Goal: Information Seeking & Learning: Learn about a topic

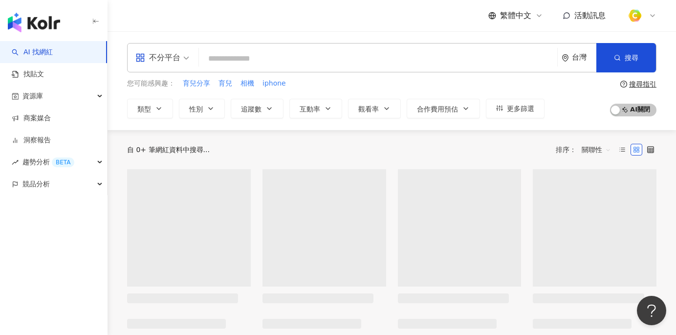
click at [183, 61] on span "不分平台" at bounding box center [162, 58] width 54 height 16
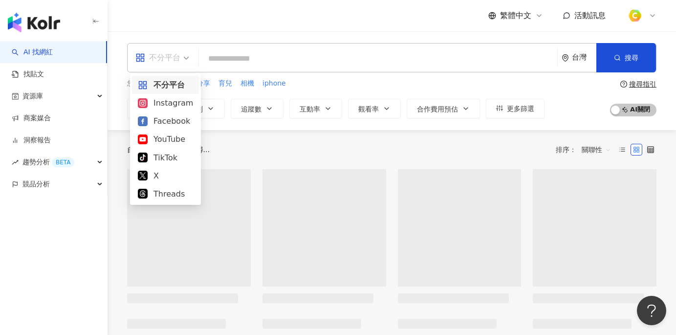
click at [161, 99] on div "Instagram" at bounding box center [165, 103] width 55 height 12
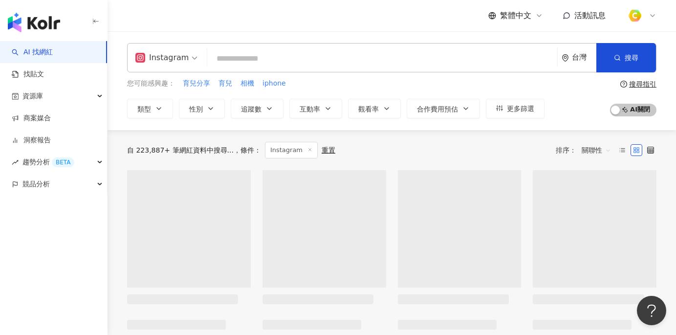
click at [223, 65] on input "search" at bounding box center [382, 58] width 342 height 19
paste input "********"
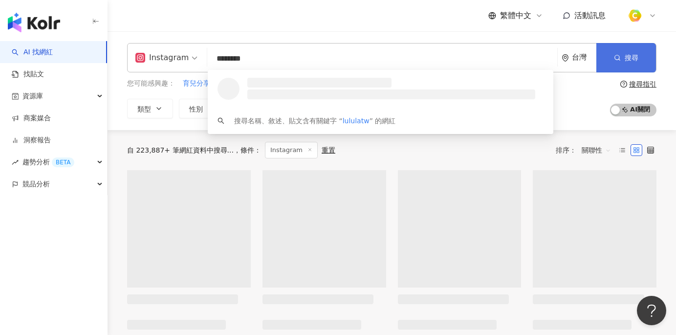
type input "********"
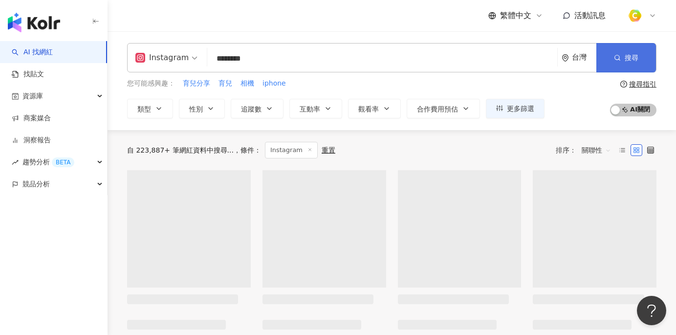
click at [609, 56] on button "搜尋" at bounding box center [627, 57] width 60 height 29
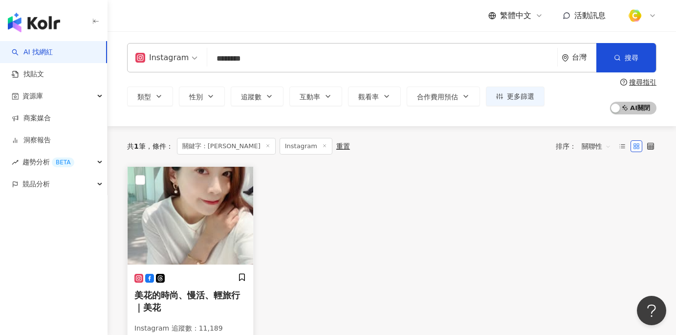
click at [201, 287] on div "美花的時尚、慢活、輕旅行｜美花 Instagram 追蹤數 ： 11,189 網紅類型 ： 室內外設計 · 教育與學習 · 家庭 · 美食 · 生活風格 · …" at bounding box center [190, 323] width 112 height 100
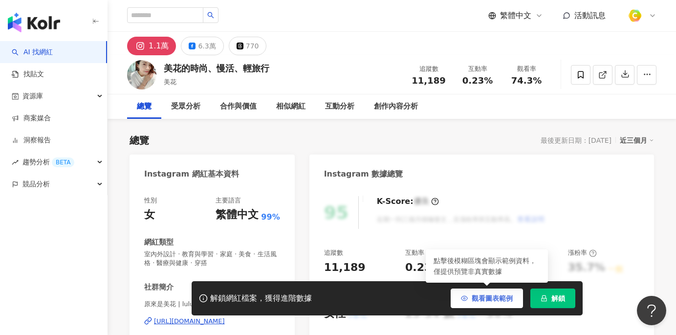
click at [489, 298] on span "觀看圖表範例" at bounding box center [492, 298] width 41 height 8
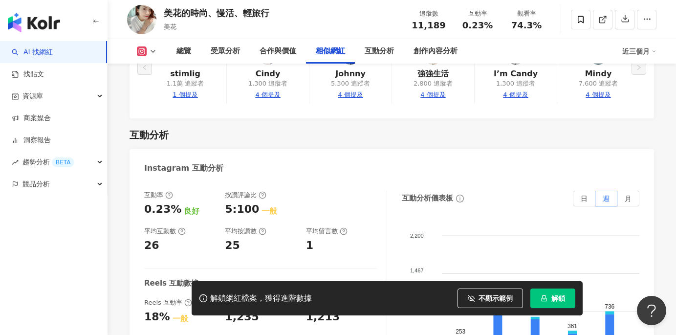
scroll to position [1923, 0]
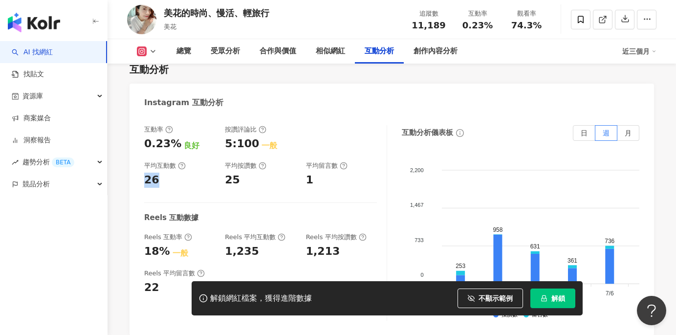
drag, startPoint x: 145, startPoint y: 156, endPoint x: 154, endPoint y: 157, distance: 8.8
click at [154, 173] on div "26" at bounding box center [151, 180] width 15 height 15
copy div "26"
drag, startPoint x: 222, startPoint y: 156, endPoint x: 241, endPoint y: 155, distance: 18.1
click at [241, 155] on div "互動率 0.23% 良好 按讚評論比 5:100 一般 平均互動數 26 平均按讚數 25 平均留言數 1" at bounding box center [260, 156] width 233 height 63
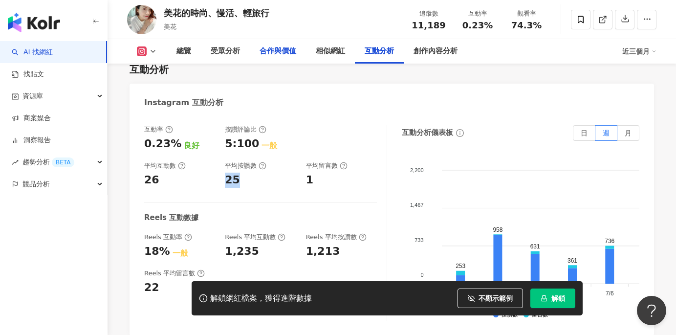
copy div "25"
click at [358, 125] on div at bounding box center [341, 138] width 71 height 26
drag, startPoint x: 305, startPoint y: 156, endPoint x: 318, endPoint y: 157, distance: 13.7
click at [318, 157] on div "互動率 0.23% 良好 按讚評論比 5:100 一般 平均互動數 26 平均按讚數 25 平均留言數 1" at bounding box center [260, 156] width 233 height 63
copy div "1"
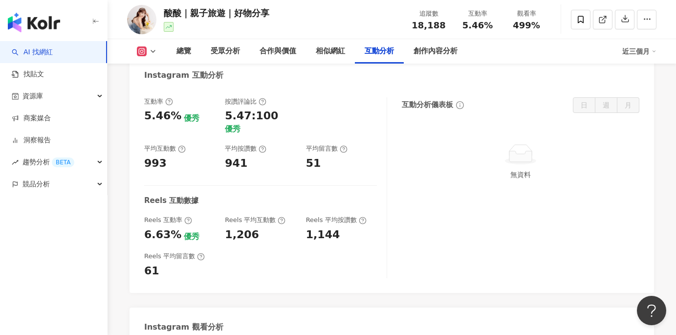
scroll to position [1932, 0]
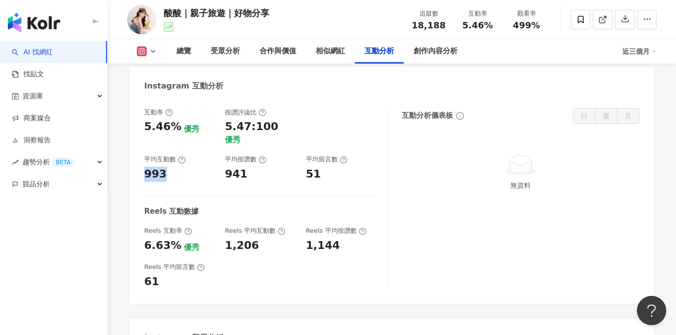
drag, startPoint x: 144, startPoint y: 141, endPoint x: 168, endPoint y: 137, distance: 24.3
click at [166, 167] on div "993" at bounding box center [179, 174] width 71 height 15
copy div "993"
drag, startPoint x: 227, startPoint y: 138, endPoint x: 247, endPoint y: 141, distance: 20.7
click at [247, 167] on div "941" at bounding box center [260, 174] width 71 height 15
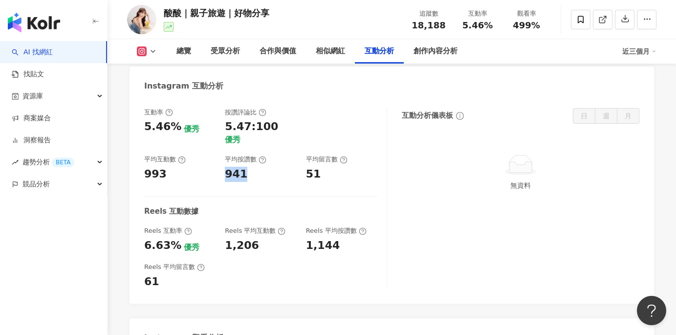
copy div "941"
drag, startPoint x: 304, startPoint y: 139, endPoint x: 318, endPoint y: 141, distance: 14.3
click at [318, 141] on div "互動率 5.46% 優秀 按讚評論比 5.47:100 優秀 平均互動數 993 平均按讚數 941 平均留言數 51" at bounding box center [260, 144] width 233 height 73
copy div "51"
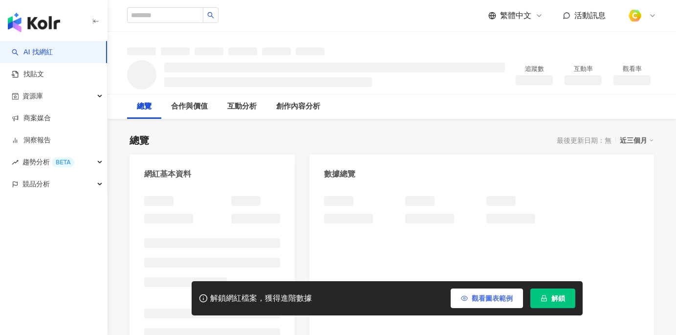
click at [487, 303] on button "觀看圖表範例" at bounding box center [487, 298] width 72 height 20
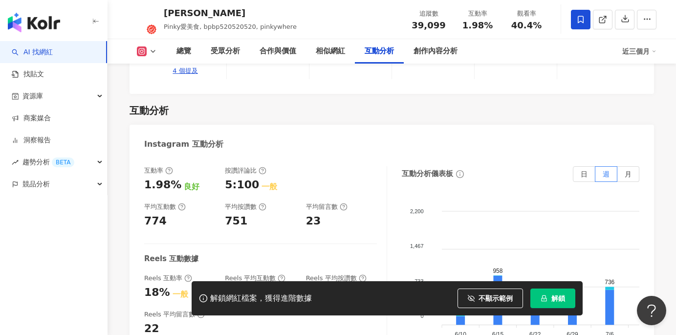
scroll to position [1904, 0]
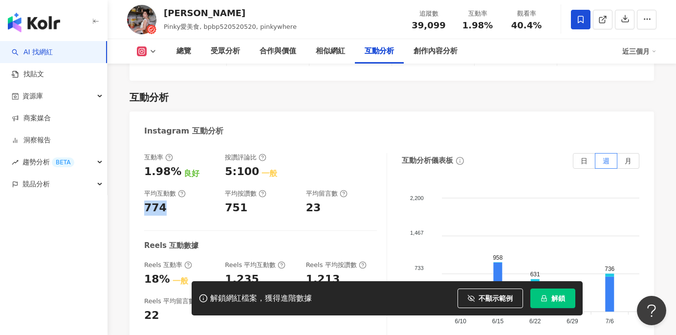
drag, startPoint x: 145, startPoint y: 183, endPoint x: 163, endPoint y: 184, distance: 18.2
click at [163, 200] on div "774" at bounding box center [179, 207] width 71 height 15
copy div "774"
drag, startPoint x: 226, startPoint y: 183, endPoint x: 244, endPoint y: 185, distance: 18.3
click at [244, 200] on div "751" at bounding box center [260, 207] width 71 height 15
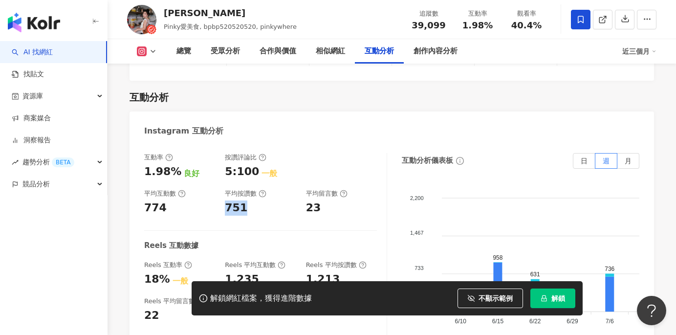
copy div "751"
drag, startPoint x: 306, startPoint y: 183, endPoint x: 322, endPoint y: 183, distance: 16.1
click at [322, 183] on div "互動率 1.98% 良好 按讚評論比 5:100 一般 平均互動數 774 平均按讚數 751 平均留言數 23" at bounding box center [260, 184] width 233 height 63
copy div "23"
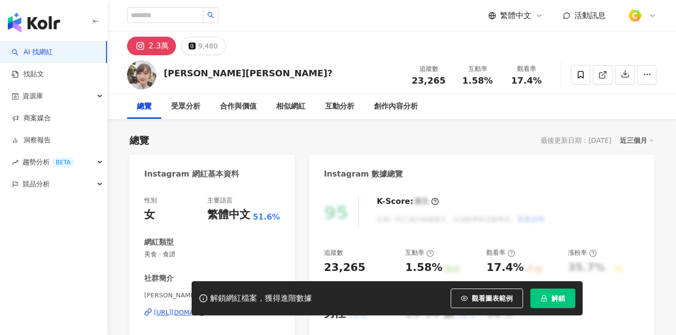
click at [485, 297] on span "觀看圖表範例" at bounding box center [492, 298] width 41 height 8
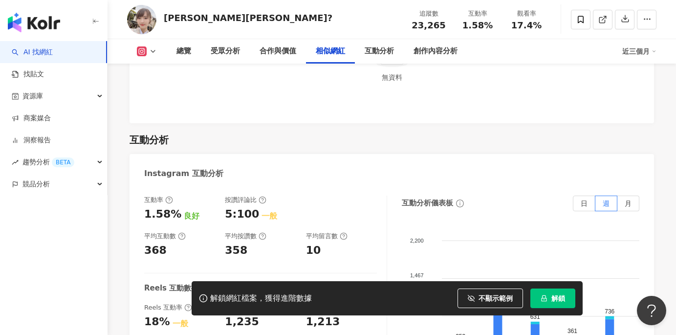
scroll to position [1956, 0]
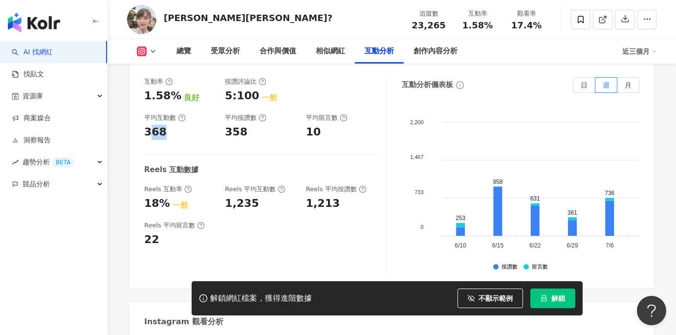
drag, startPoint x: 148, startPoint y: 121, endPoint x: 170, endPoint y: 120, distance: 22.0
click at [170, 125] on div "368" at bounding box center [179, 132] width 71 height 15
click at [146, 121] on div "互動率 1.58% 良好 按讚評論比 5:100 一般 平均互動數 368 平均按讚數 358 平均留言數 10 Reels 互動數據 Reels 互動率 1…" at bounding box center [392, 177] width 525 height 220
drag, startPoint x: 146, startPoint y: 121, endPoint x: 161, endPoint y: 121, distance: 15.2
click at [161, 125] on div "368" at bounding box center [155, 132] width 22 height 15
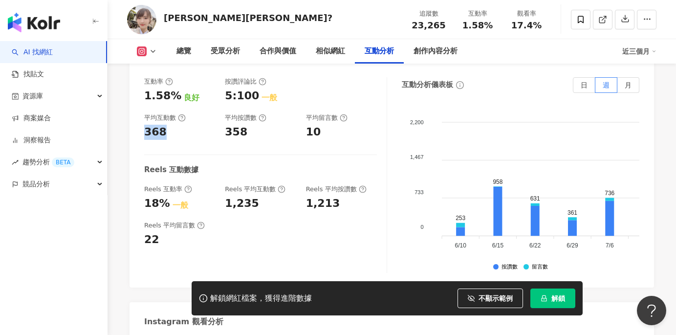
copy div "368"
drag, startPoint x: 225, startPoint y: 123, endPoint x: 244, endPoint y: 123, distance: 18.6
click at [244, 123] on div "互動率 1.58% 良好 按讚評論比 5:100 一般 平均互動數 368 平均按讚數 358 平均留言數 10" at bounding box center [260, 108] width 233 height 63
copy div "358"
drag, startPoint x: 307, startPoint y: 120, endPoint x: 321, endPoint y: 122, distance: 14.8
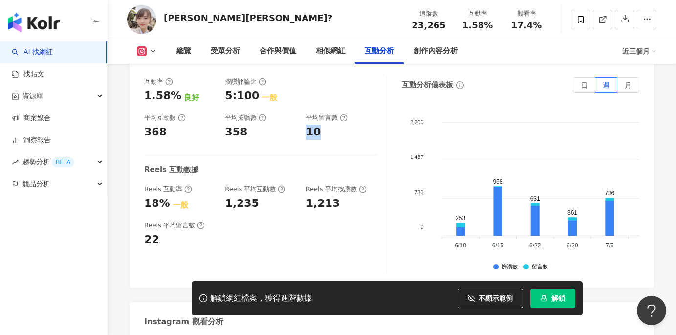
click at [321, 125] on div "10" at bounding box center [341, 132] width 71 height 15
copy div "10"
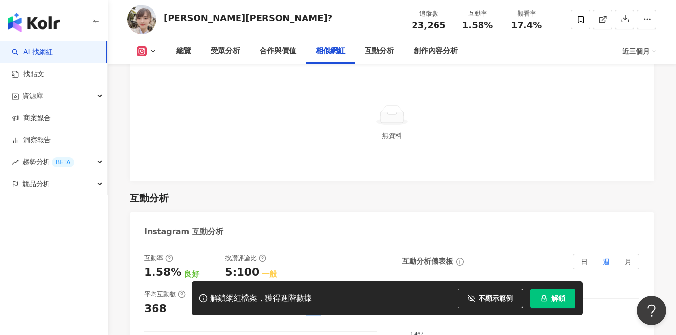
scroll to position [1900, 0]
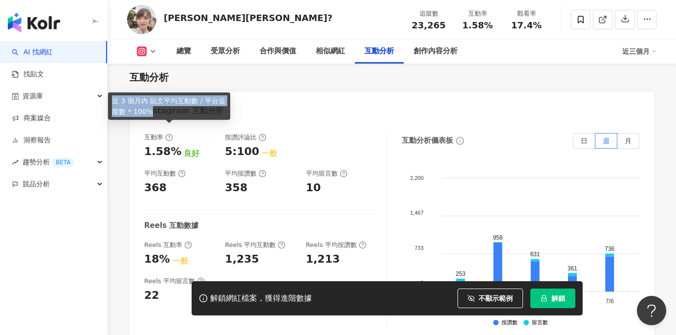
drag, startPoint x: 114, startPoint y: 98, endPoint x: 156, endPoint y: 111, distance: 44.7
click at [156, 111] on div "近 3 個月內 貼文平均互動數 / 平台追蹤數 * 100%" at bounding box center [169, 105] width 122 height 27
copy div "近 3 個月內 貼文平均互動數 / 平台追蹤數 * 100%"
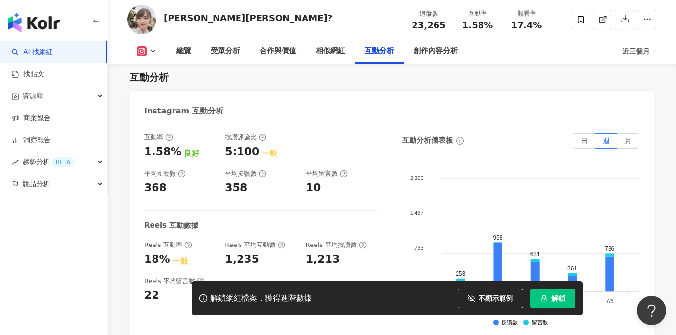
click at [325, 136] on div at bounding box center [341, 146] width 71 height 26
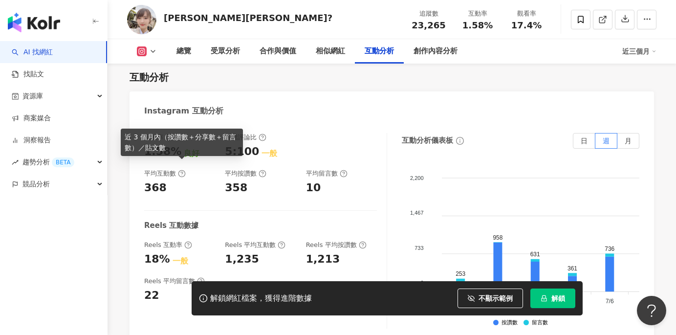
click at [181, 170] on icon at bounding box center [182, 174] width 8 height 8
click at [180, 170] on icon at bounding box center [182, 174] width 8 height 8
drag, startPoint x: 126, startPoint y: 135, endPoint x: 189, endPoint y: 150, distance: 64.2
click at [189, 150] on div "近 3 個月內（按讚數＋分享數＋留言數）／貼文數" at bounding box center [182, 142] width 122 height 27
copy div "近 3 個月內（按讚數＋分享數＋留言數）／貼文數"
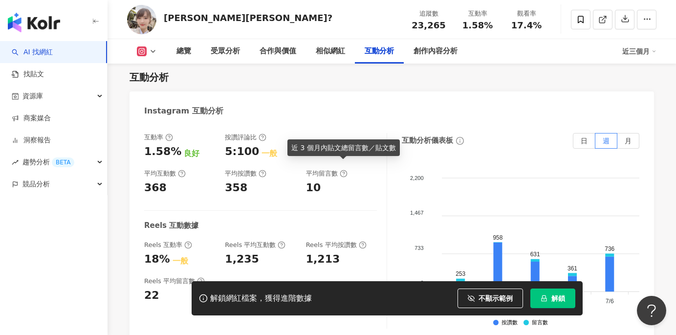
click at [343, 170] on icon at bounding box center [344, 174] width 8 height 8
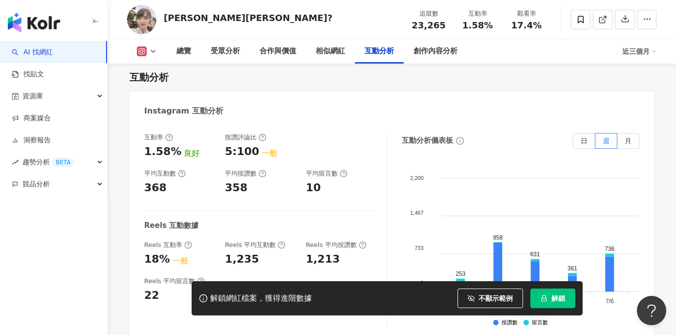
click at [263, 170] on icon at bounding box center [263, 174] width 8 height 8
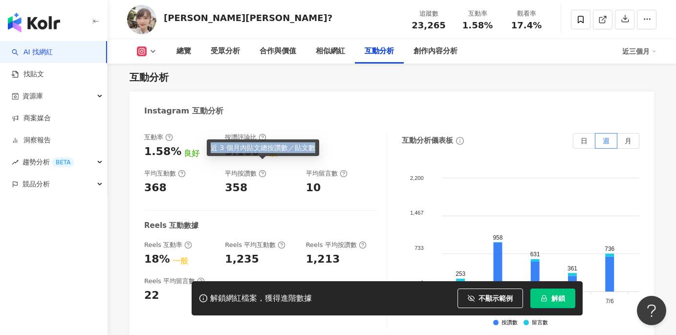
drag, startPoint x: 313, startPoint y: 148, endPoint x: 211, endPoint y: 149, distance: 102.2
click at [211, 149] on div "近 3 個月內貼文總按讚數／貼文數" at bounding box center [263, 147] width 112 height 17
copy div "近 3 個月內貼文總按讚數／貼文數"
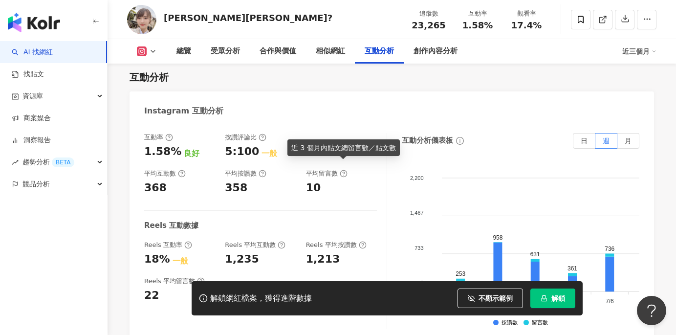
click at [340, 171] on circle at bounding box center [343, 174] width 6 height 6
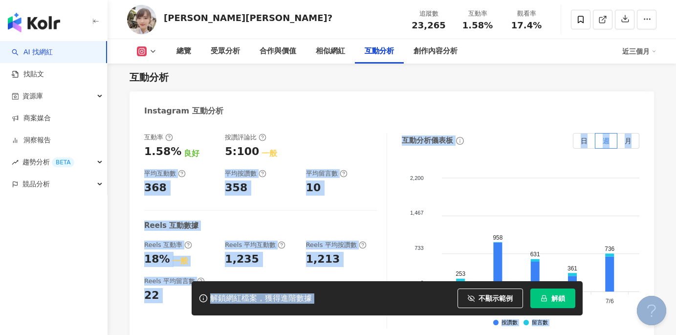
drag, startPoint x: 394, startPoint y: 147, endPoint x: 303, endPoint y: 146, distance: 90.5
click at [343, 170] on icon at bounding box center [344, 174] width 8 height 8
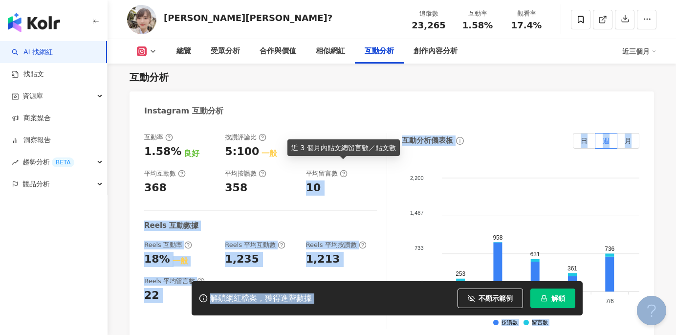
click at [313, 181] on div "10" at bounding box center [313, 187] width 15 height 15
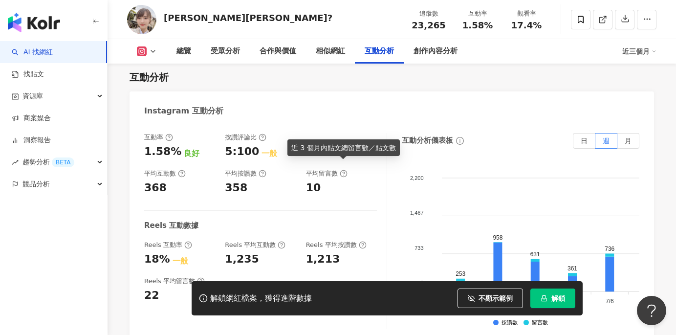
click at [343, 170] on icon at bounding box center [344, 174] width 8 height 8
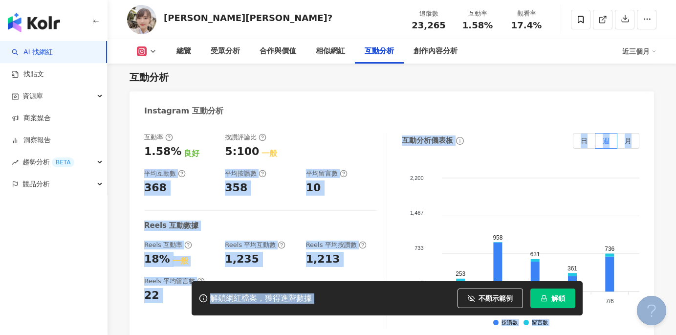
drag, startPoint x: 293, startPoint y: 144, endPoint x: 368, endPoint y: 155, distance: 75.0
click at [345, 190] on div "互動率 1.58% 良好 按讚評論比 5:100 一般 平均互動數 368 平均按讚數 358 平均留言數 10 Reels 互動數據 Reels 互動率 1…" at bounding box center [265, 231] width 243 height 196
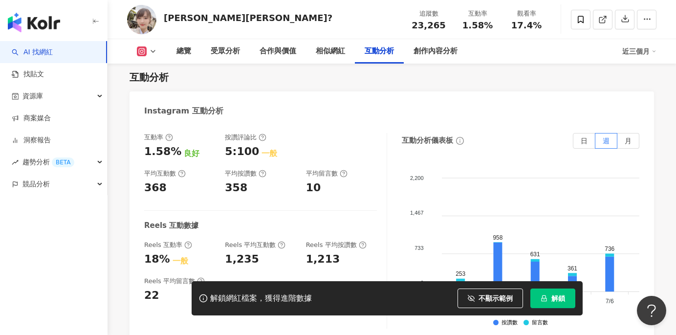
click at [347, 190] on div "互動率 1.58% 良好 按讚評論比 5:100 一般 平均互動數 368 平均按讚數 358 平均留言數 10 Reels 互動數據 Reels 互動率 1…" at bounding box center [265, 231] width 243 height 196
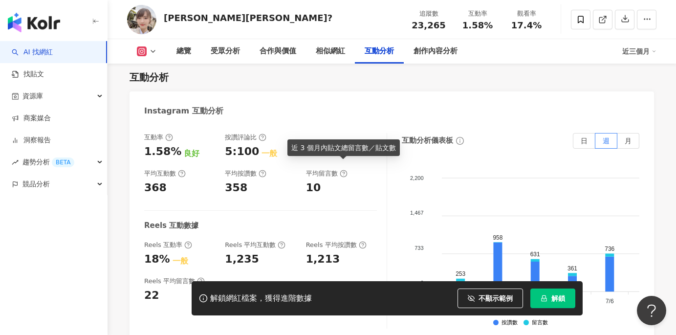
click at [342, 170] on icon at bounding box center [344, 174] width 8 height 8
drag, startPoint x: 293, startPoint y: 147, endPoint x: 395, endPoint y: 151, distance: 102.3
click at [395, 151] on div "近 3 個月內貼文總留言數／貼文數" at bounding box center [344, 147] width 112 height 17
copy div "近 3 個月內貼文總留言數／貼文數"
